Goal: Task Accomplishment & Management: Use online tool/utility

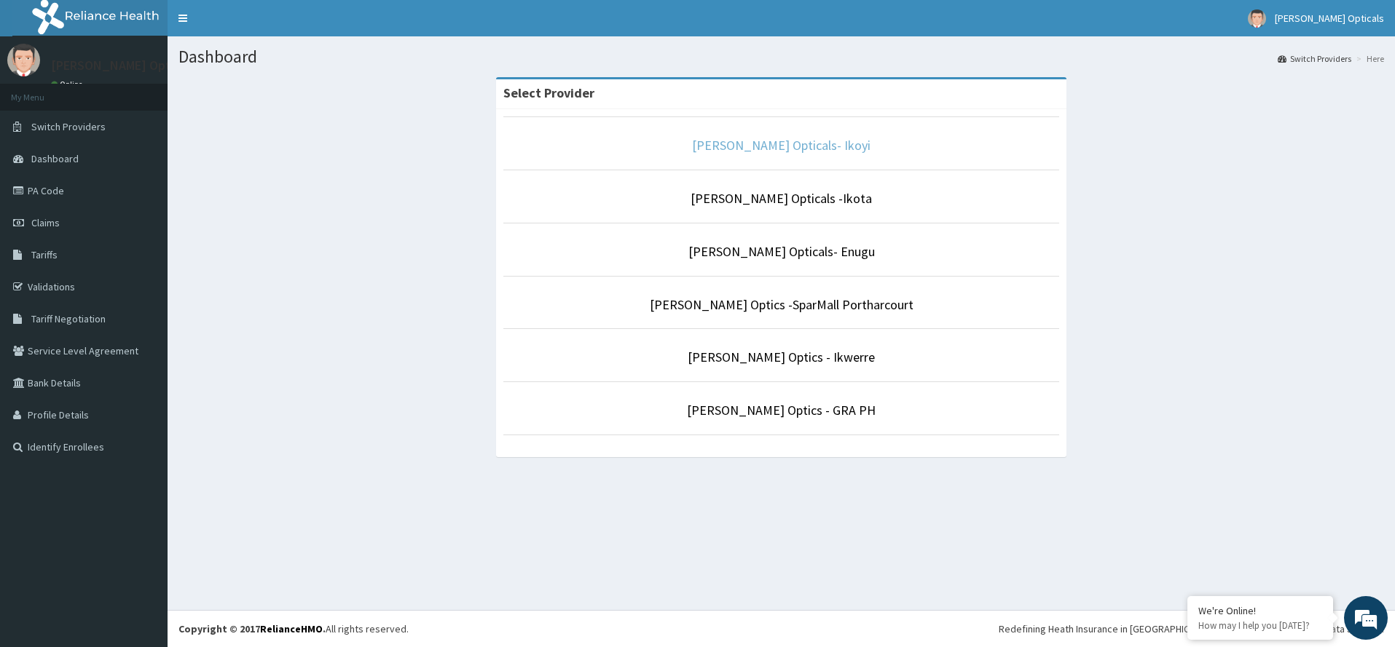
click at [792, 152] on link "[PERSON_NAME] Opticals- Ikoyi" at bounding box center [781, 145] width 178 height 17
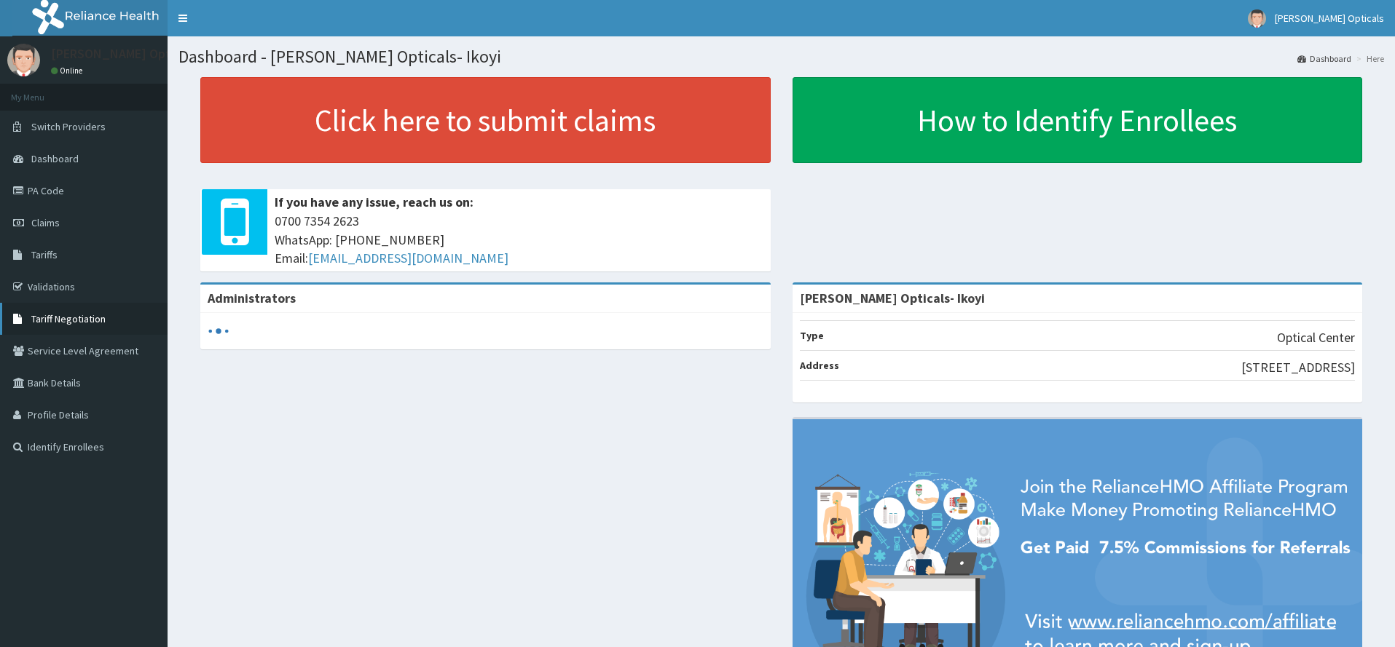
click at [66, 316] on span "Tariff Negotiation" at bounding box center [68, 318] width 74 height 13
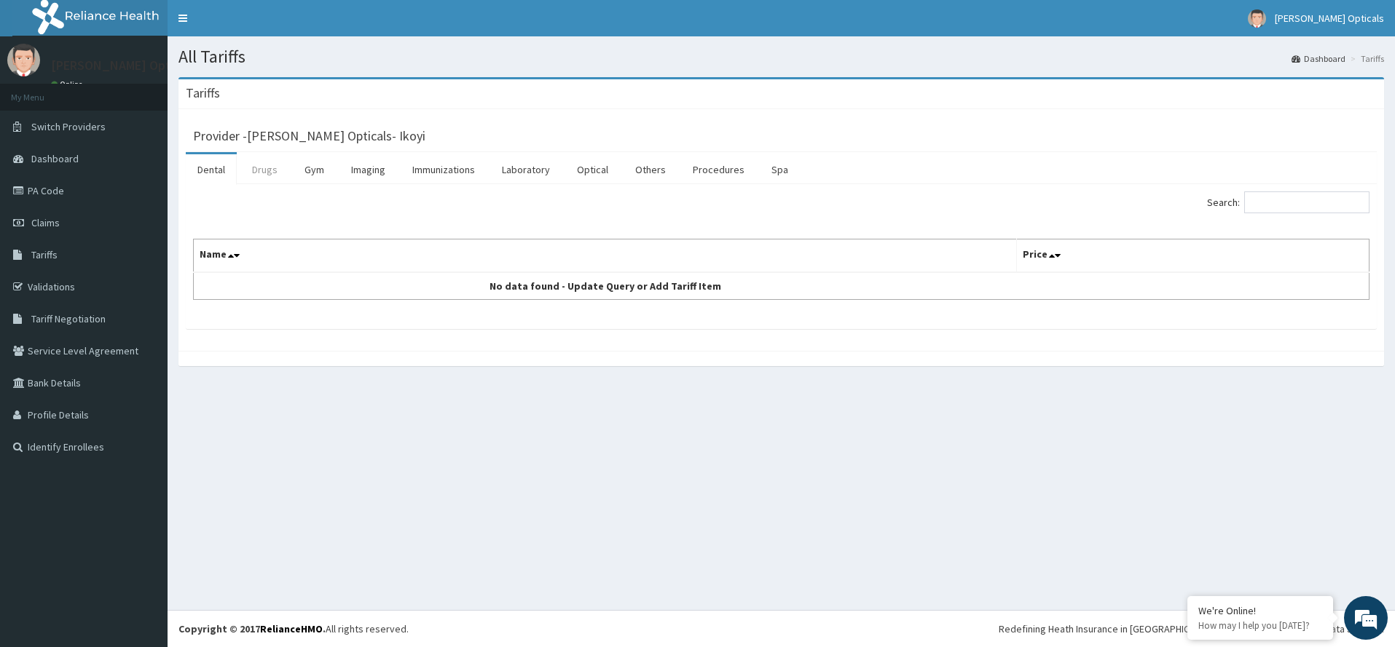
click at [268, 171] on link "Drugs" at bounding box center [264, 169] width 49 height 31
